Goal: Task Accomplishment & Management: Manage account settings

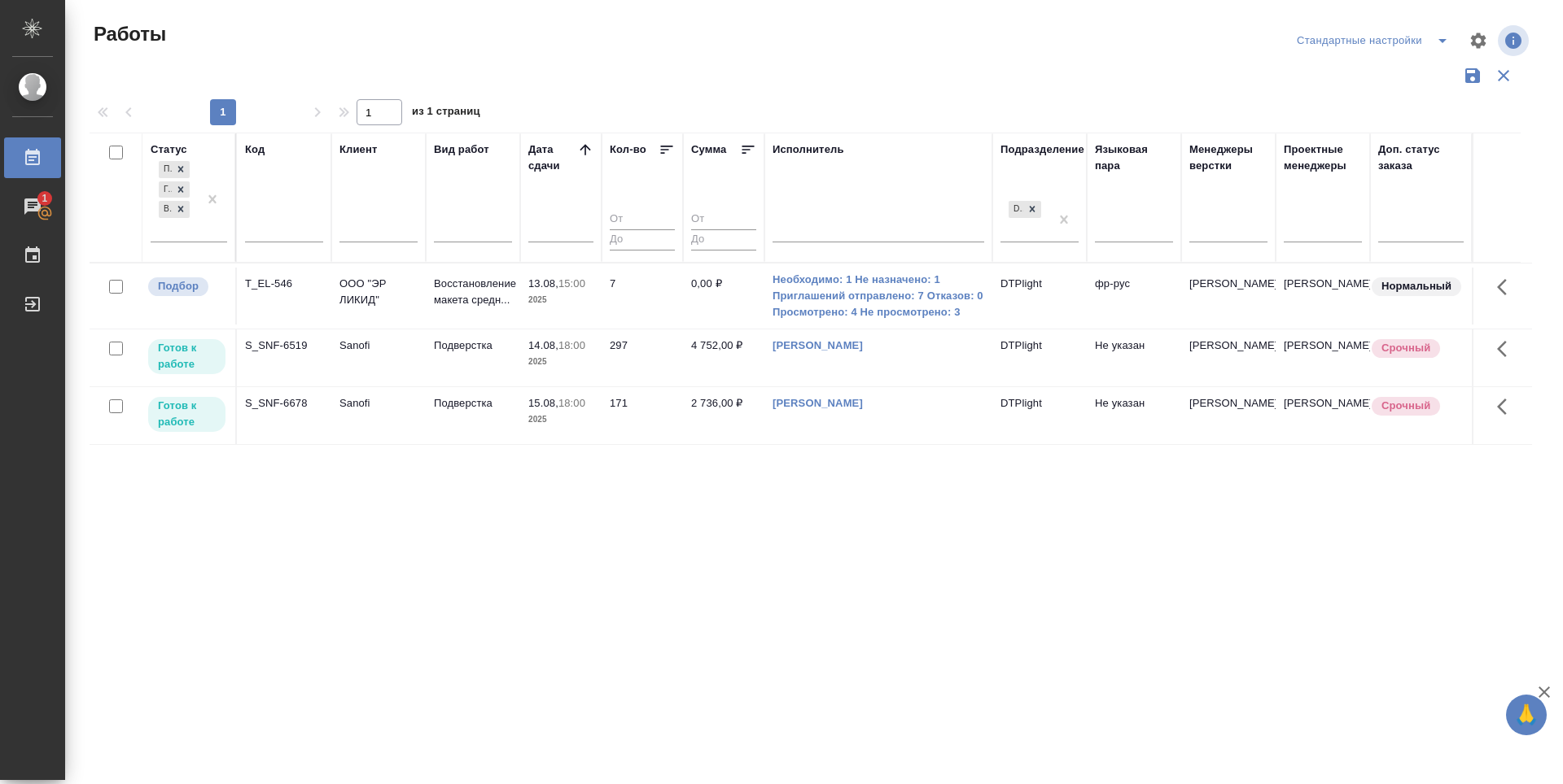
click at [789, 547] on div "Статус Подбор Готов к работе В работе Код Клиент Вид работ Дата сдачи Кол-во Су…" at bounding box center [811, 425] width 1442 height 586
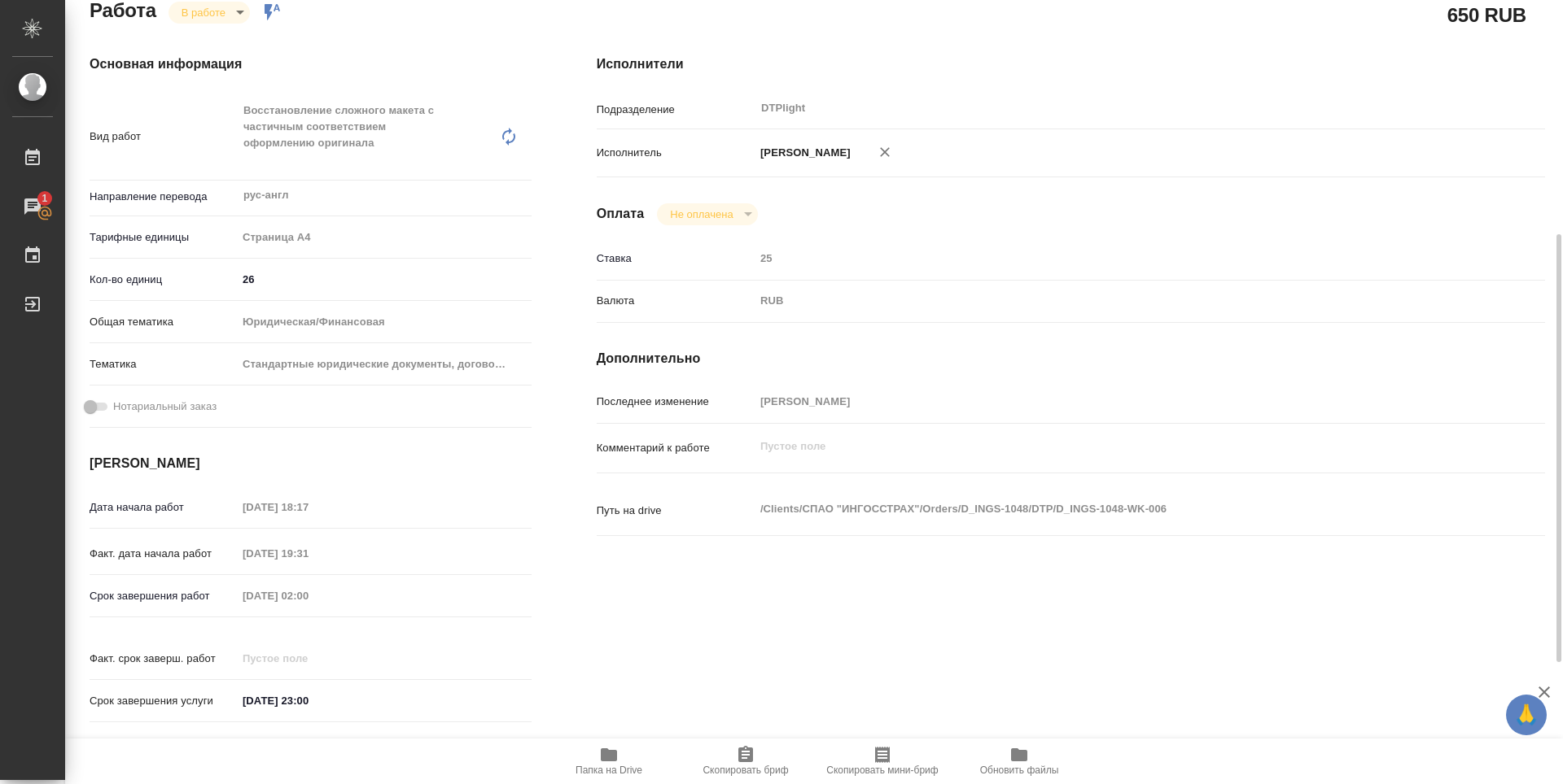
scroll to position [119, 0]
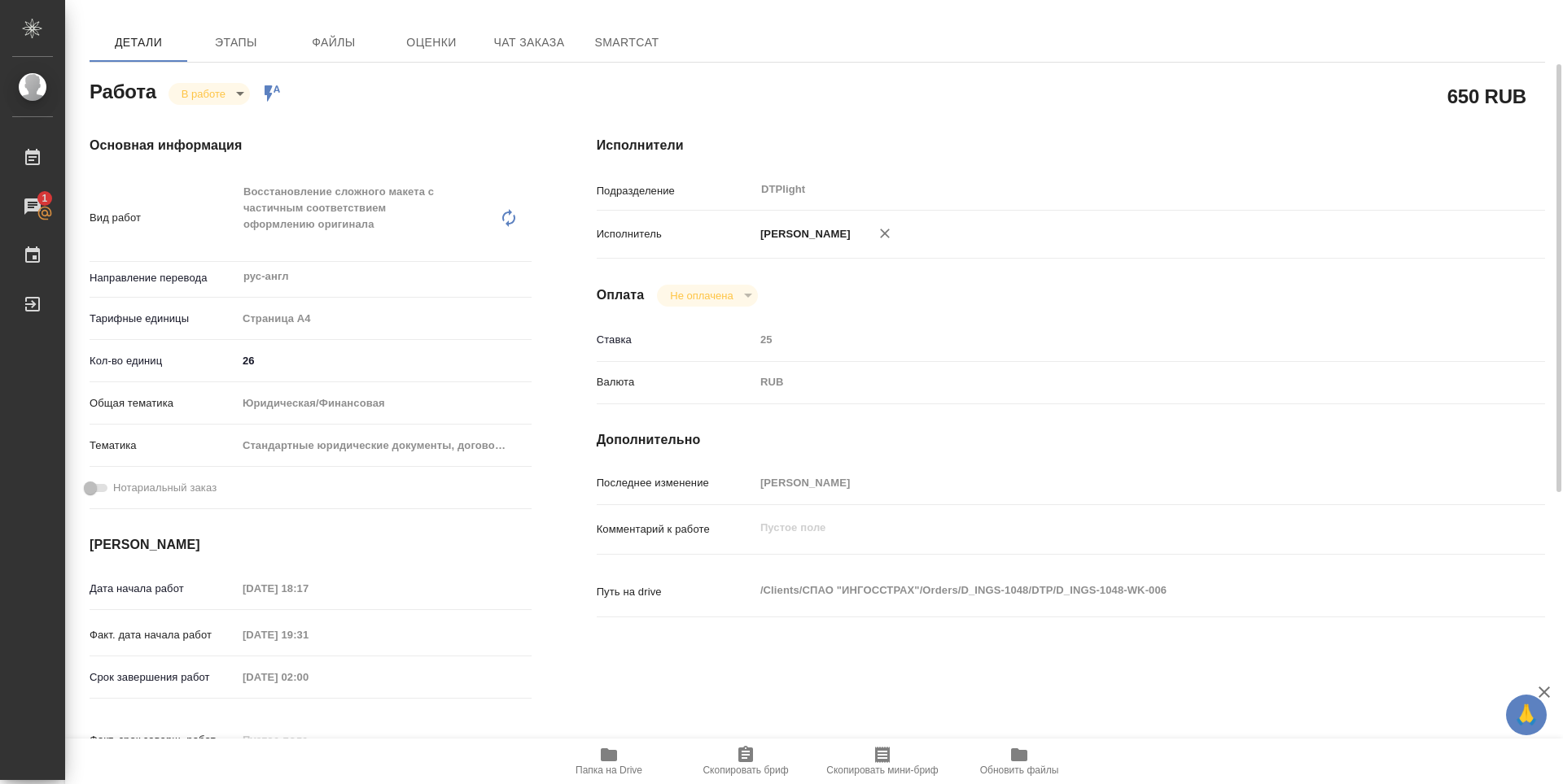
click at [216, 93] on body "🙏 .cls-1 fill:#fff; AWATERA Zubakova Viktoriya Работы 1 Чаты График Выйти D_ING…" at bounding box center [782, 392] width 1563 height 784
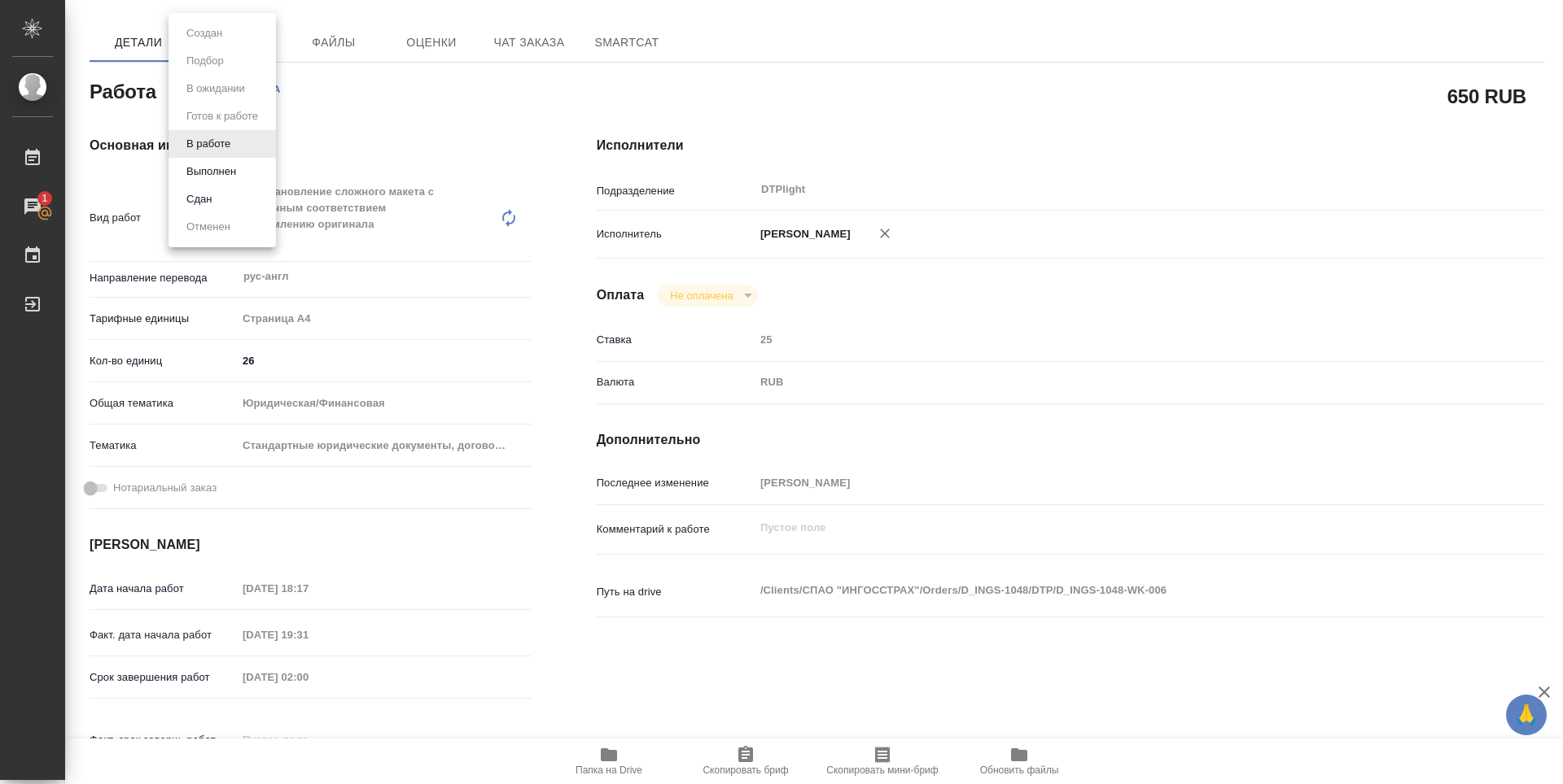
click at [396, 106] on div at bounding box center [782, 392] width 1563 height 784
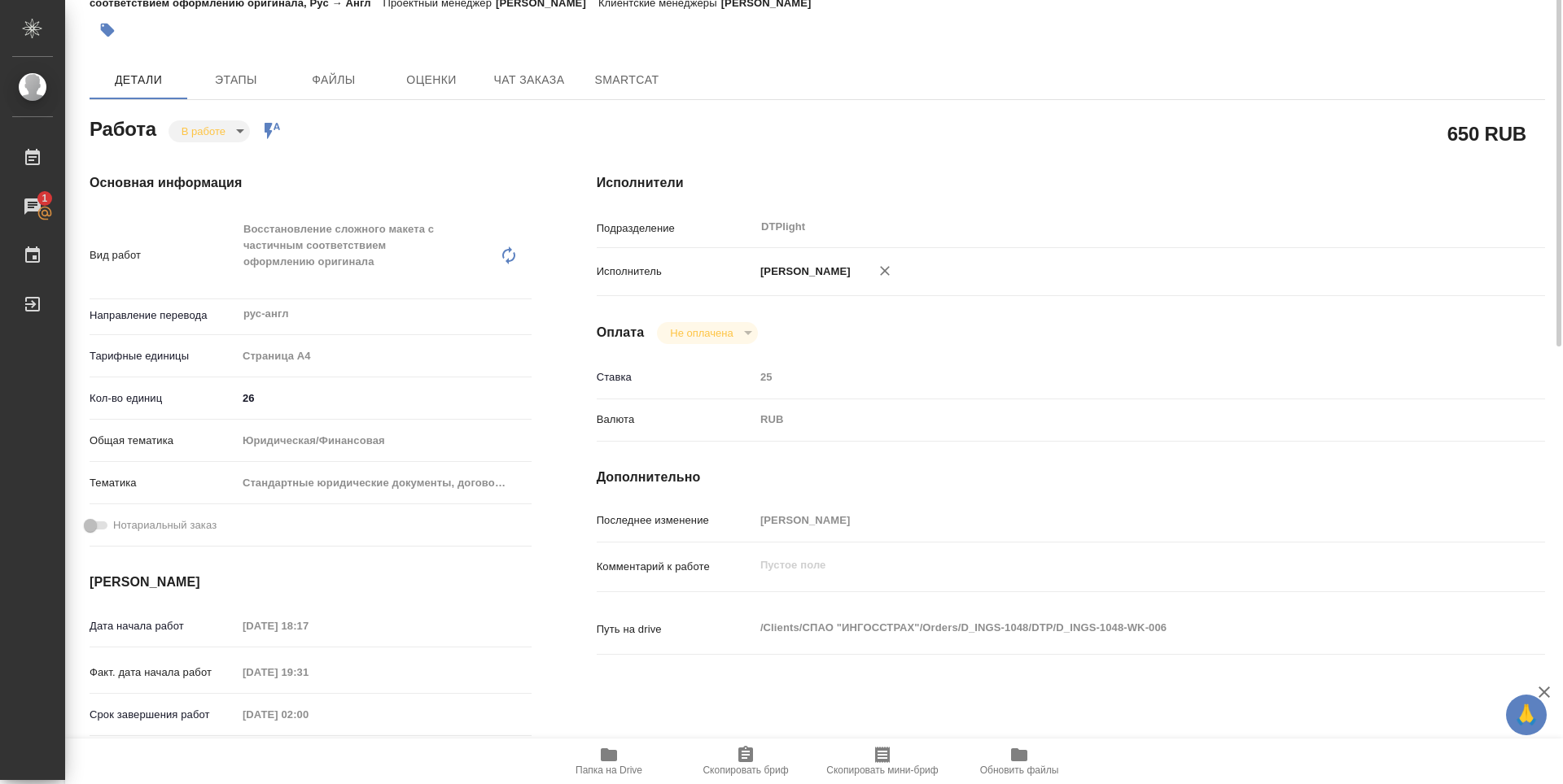
scroll to position [0, 0]
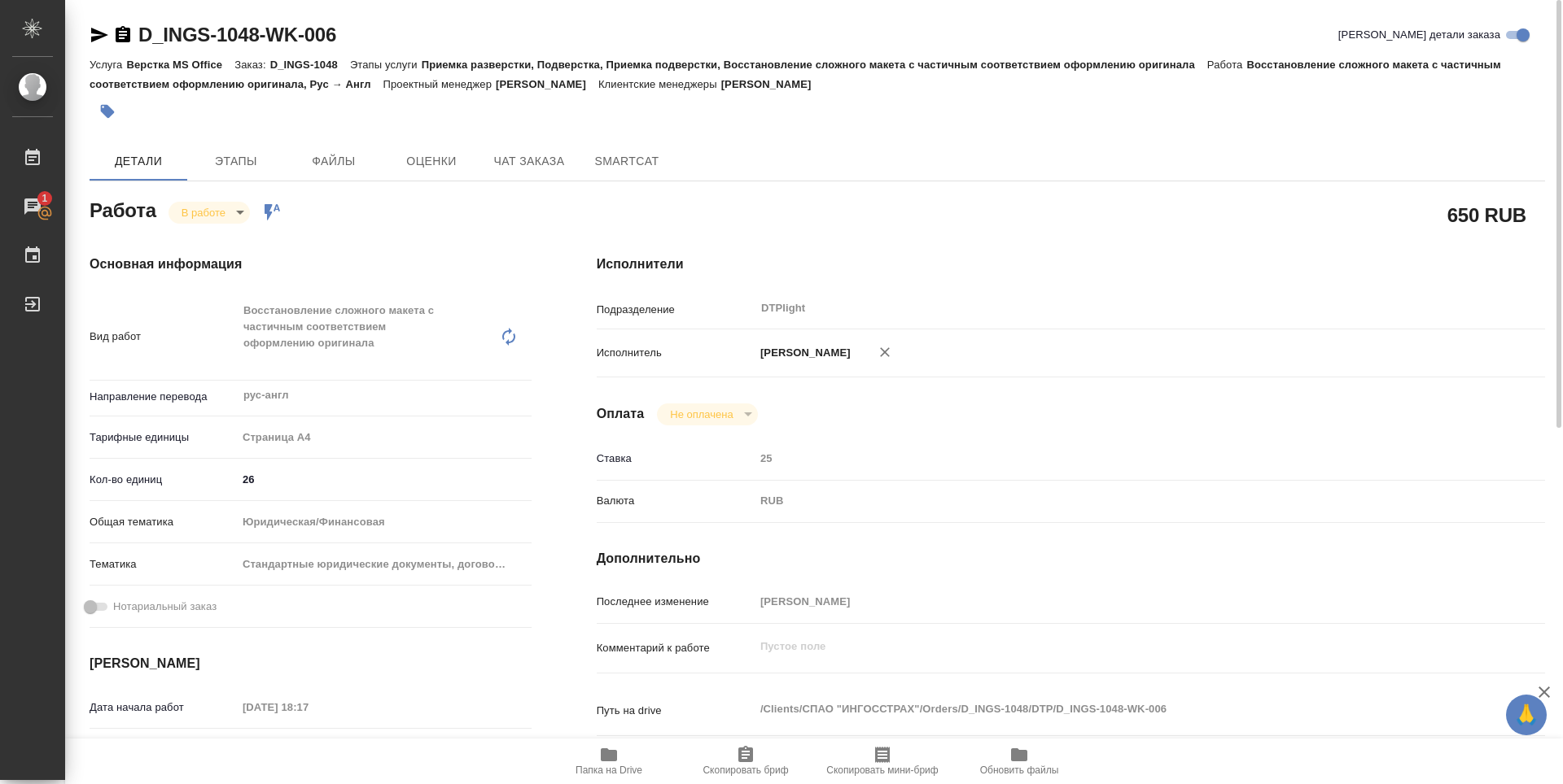
click at [204, 221] on body "🙏 .cls-1 fill:#fff; AWATERA Zubakova Viktoriya Работы 1 Чаты График Выйти D_ING…" at bounding box center [782, 392] width 1563 height 784
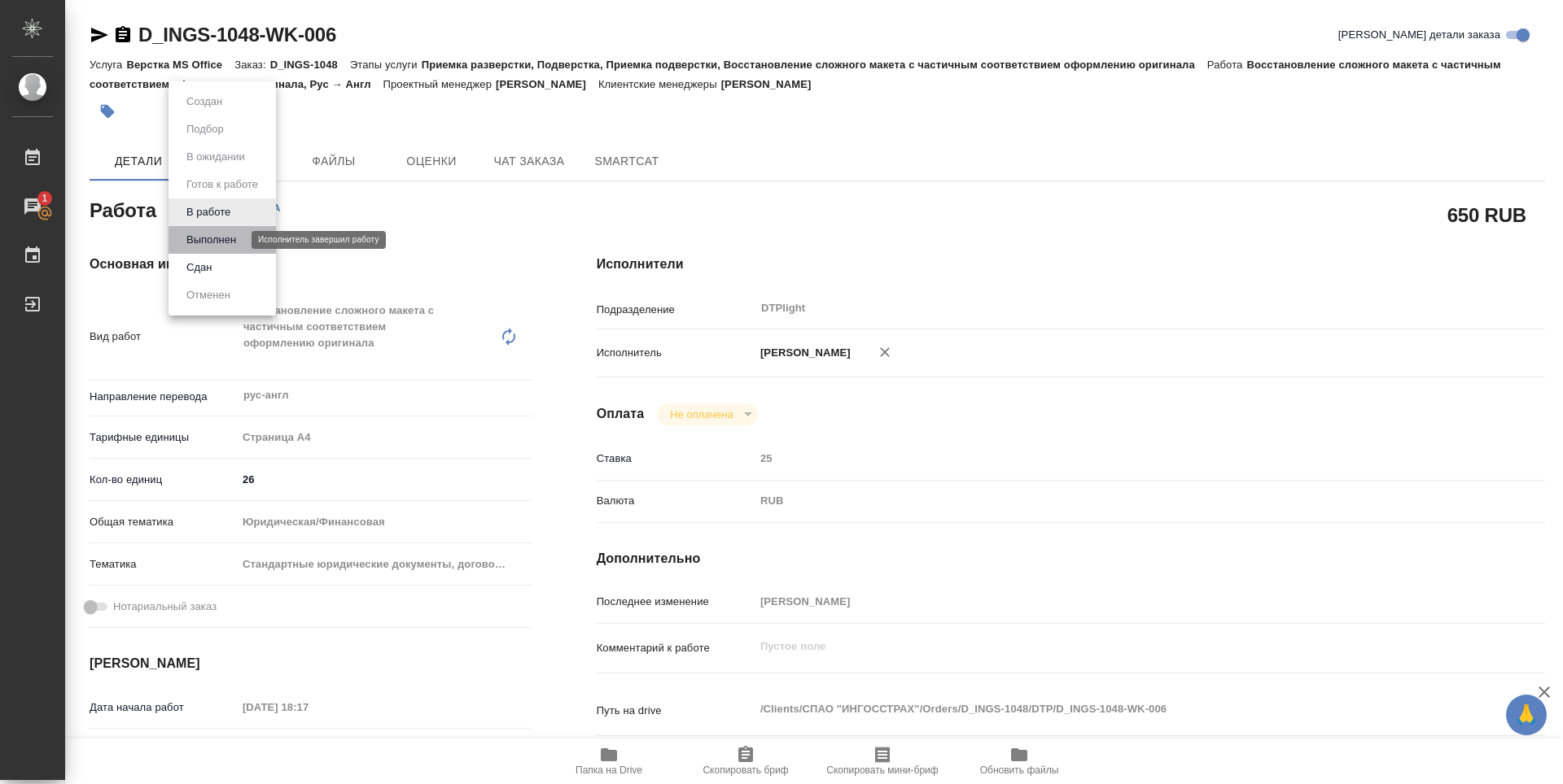
click at [234, 234] on button "Выполнен" at bounding box center [211, 240] width 59 height 18
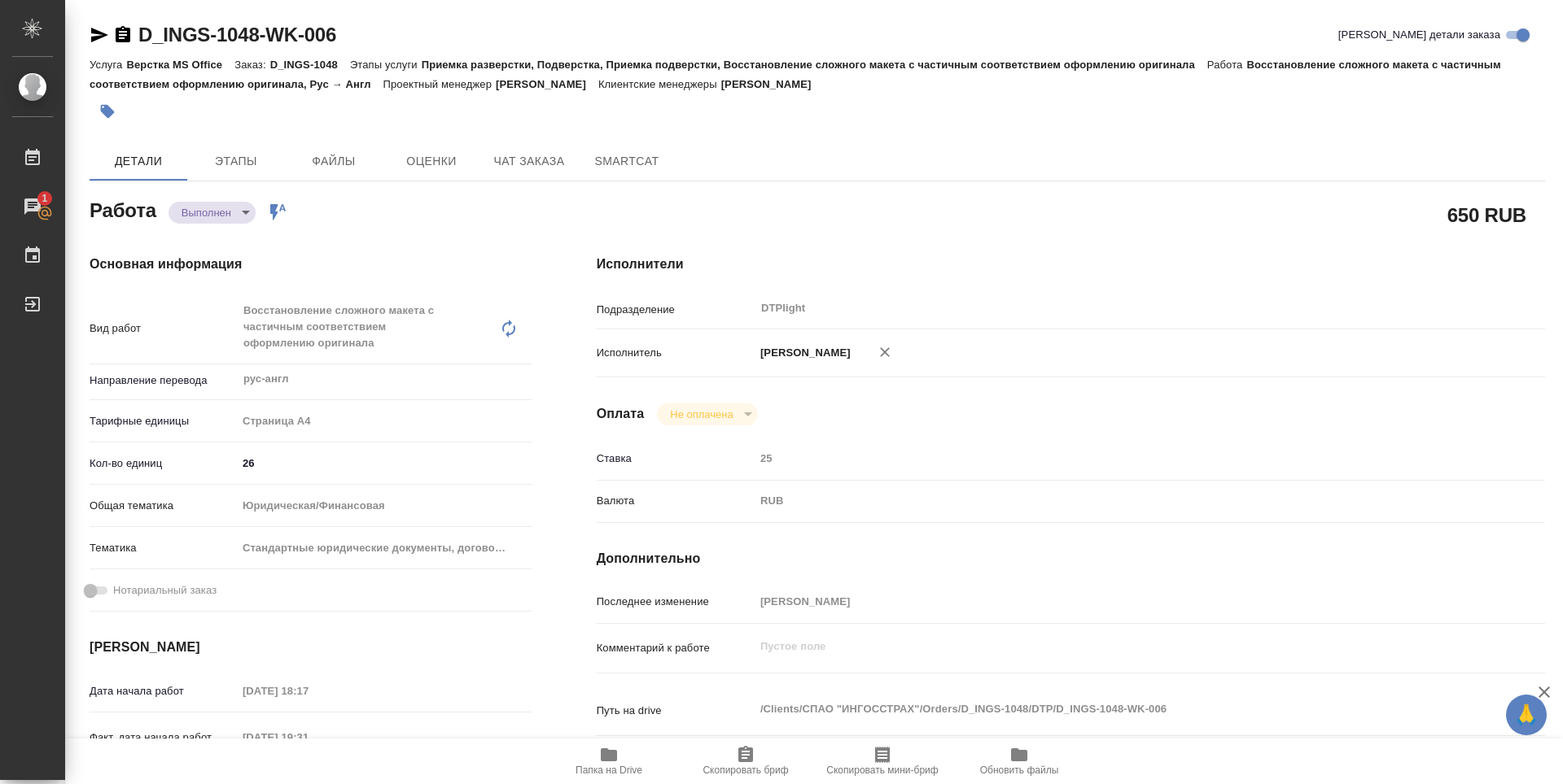
type textarea "x"
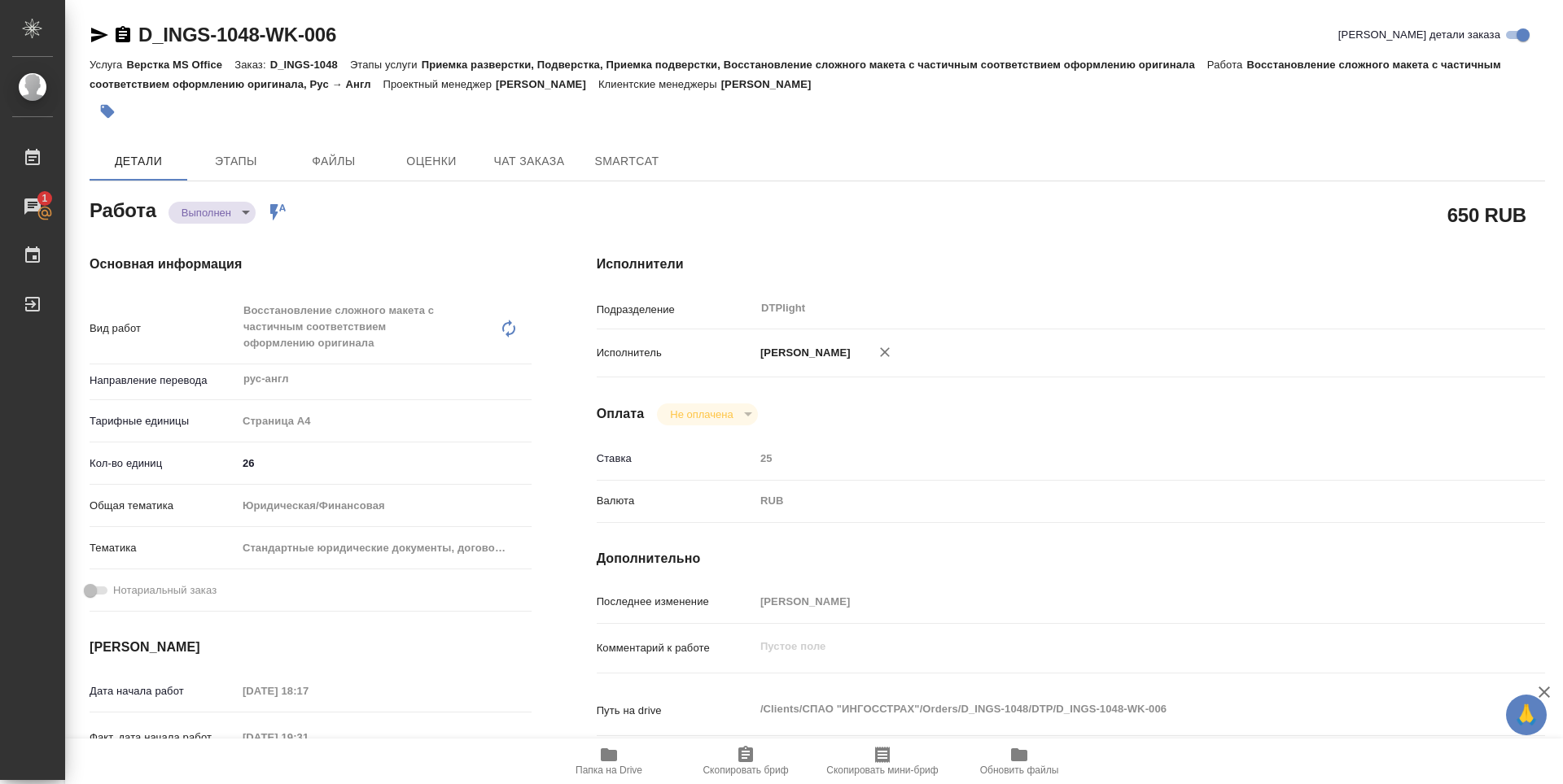
type textarea "x"
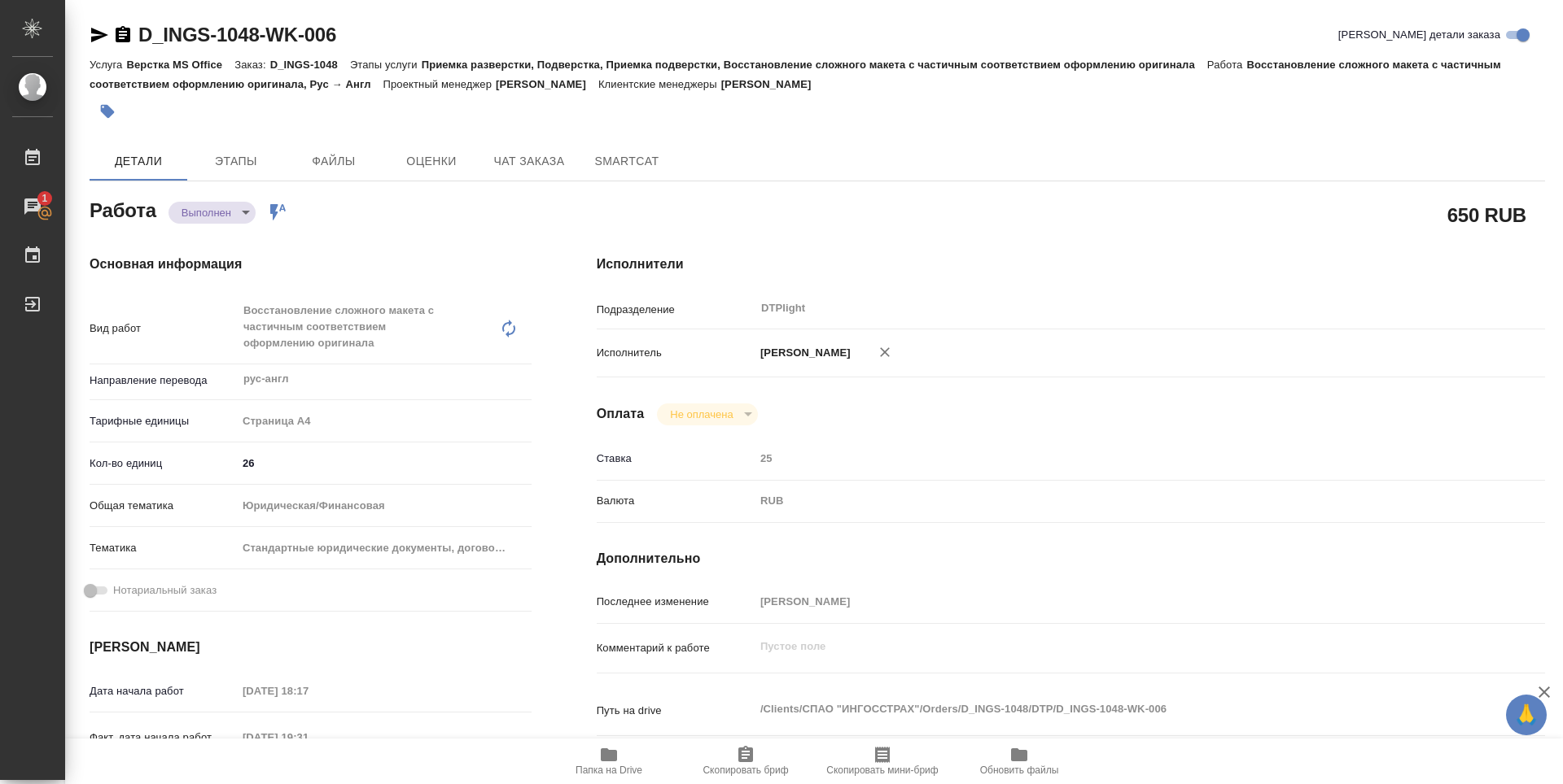
type textarea "x"
